Goal: Use online tool/utility: Utilize a website feature to perform a specific function

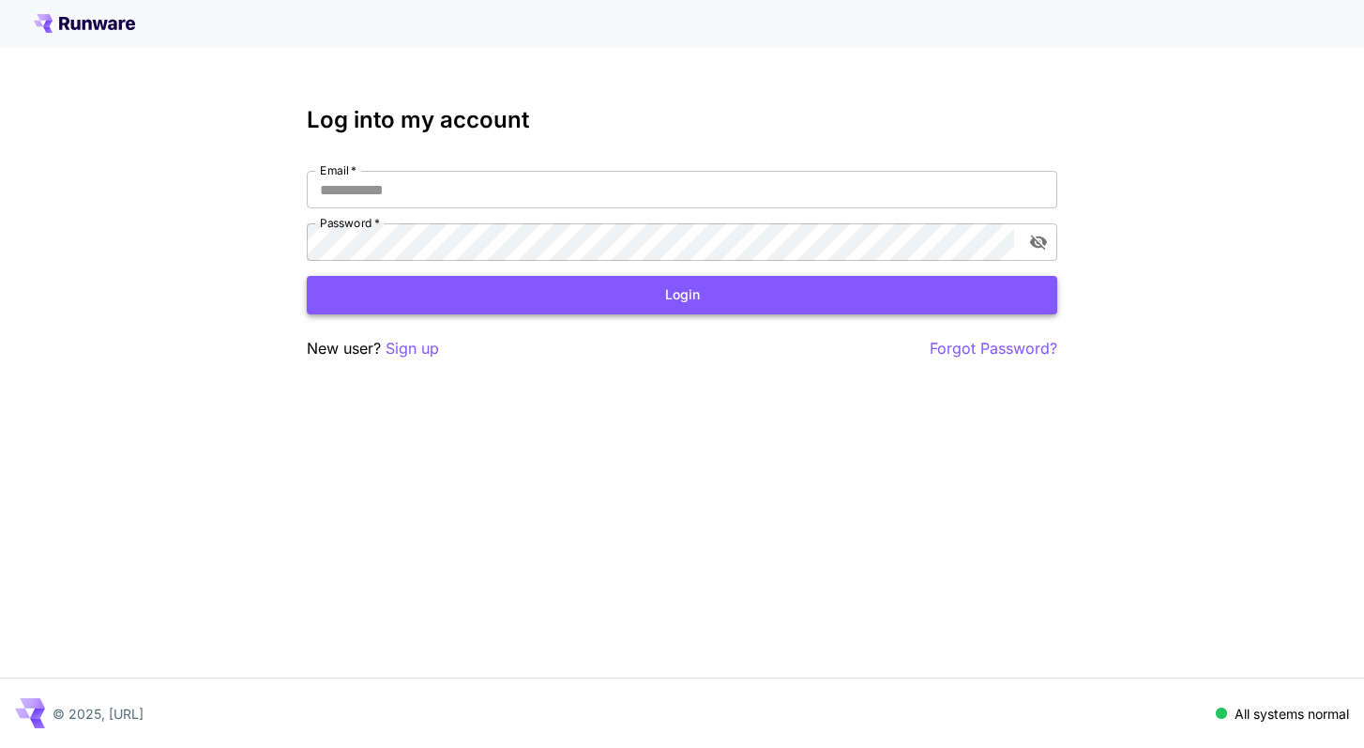
type input "**********"
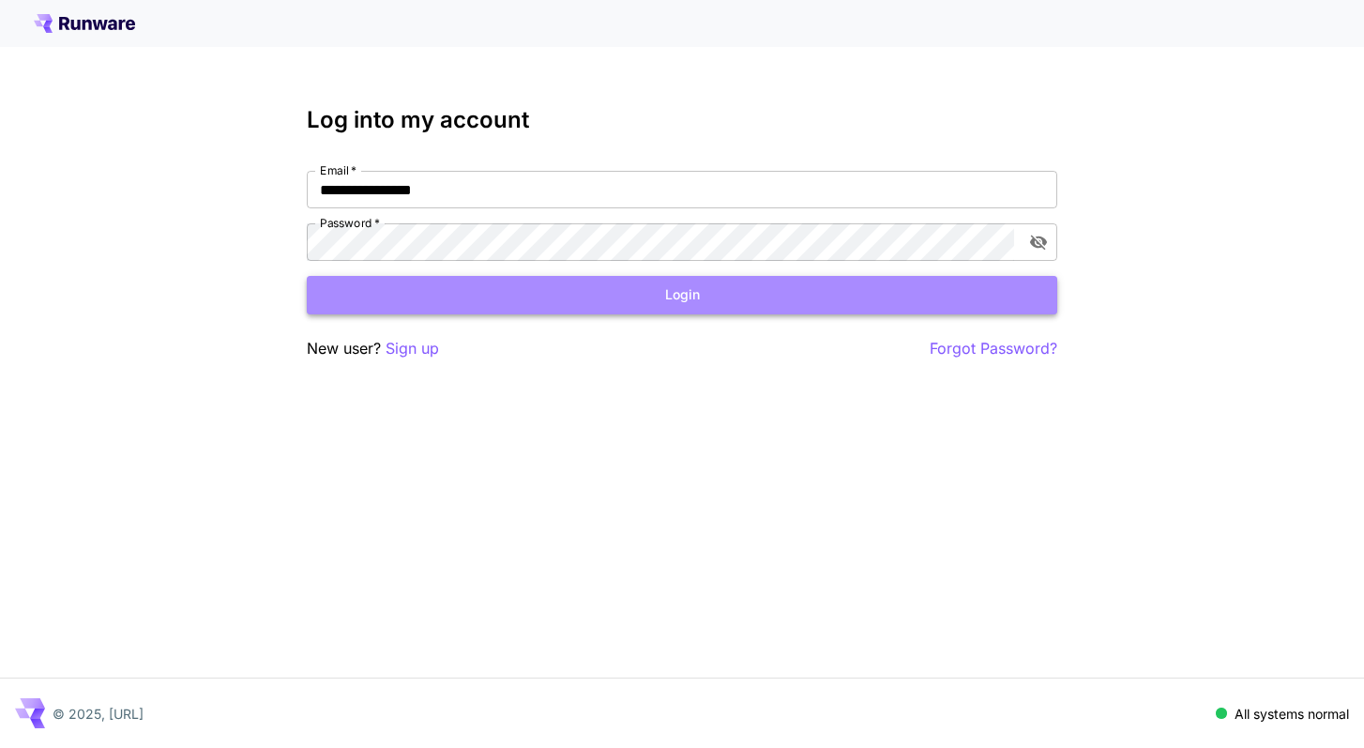
click at [660, 311] on button "Login" at bounding box center [682, 295] width 750 height 38
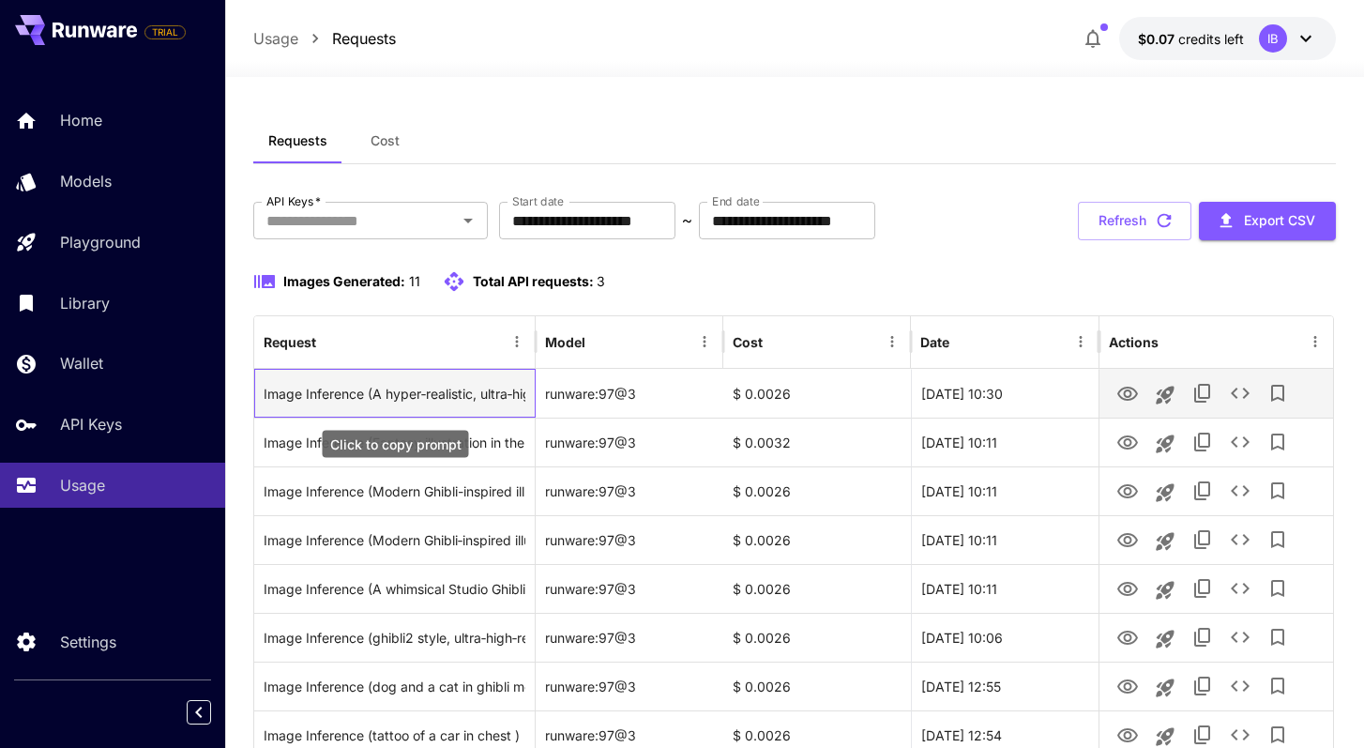
click at [380, 395] on div "Image Inference (A hyper‑realistic, ultra‑high‑resolution portrait of a muscula…" at bounding box center [395, 394] width 262 height 48
click at [379, 391] on div "Image Inference ([DEMOGRAPHIC_DATA] portrait, side view, showing a detailed arm…" at bounding box center [395, 394] width 262 height 48
